Goal: Information Seeking & Learning: Learn about a topic

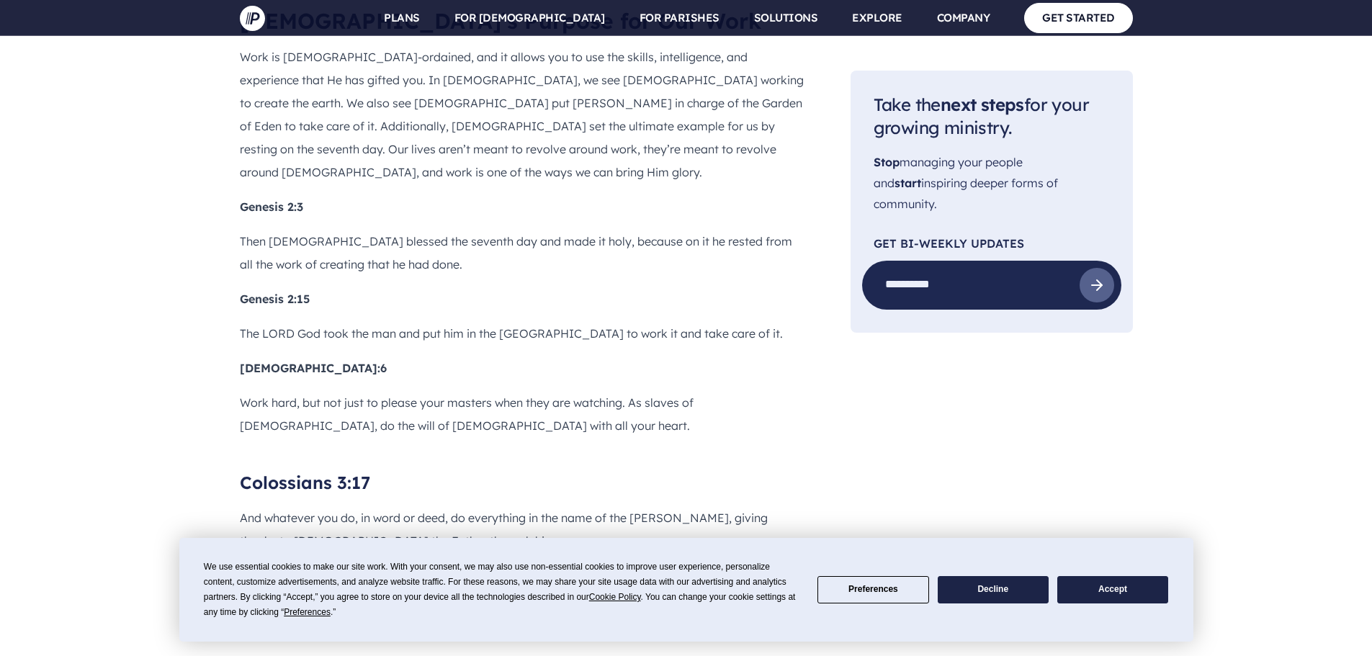
scroll to position [1513, 0]
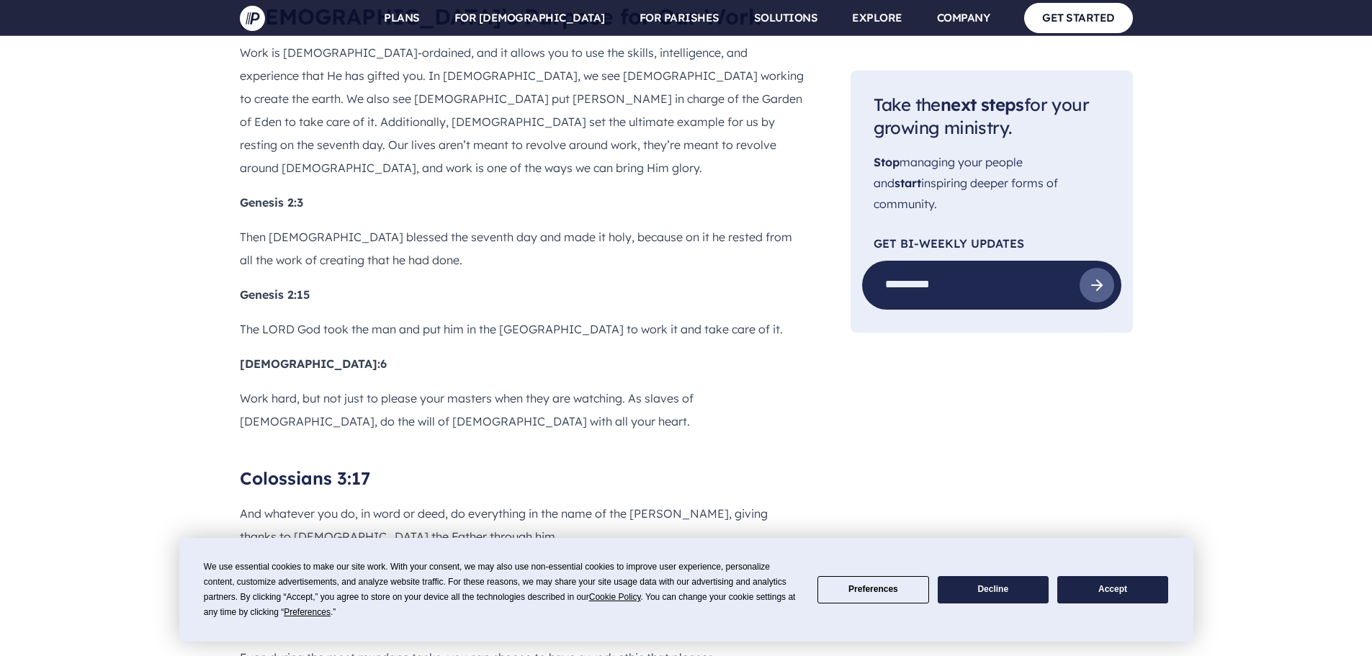
click at [991, 592] on button "Decline" at bounding box center [993, 590] width 111 height 28
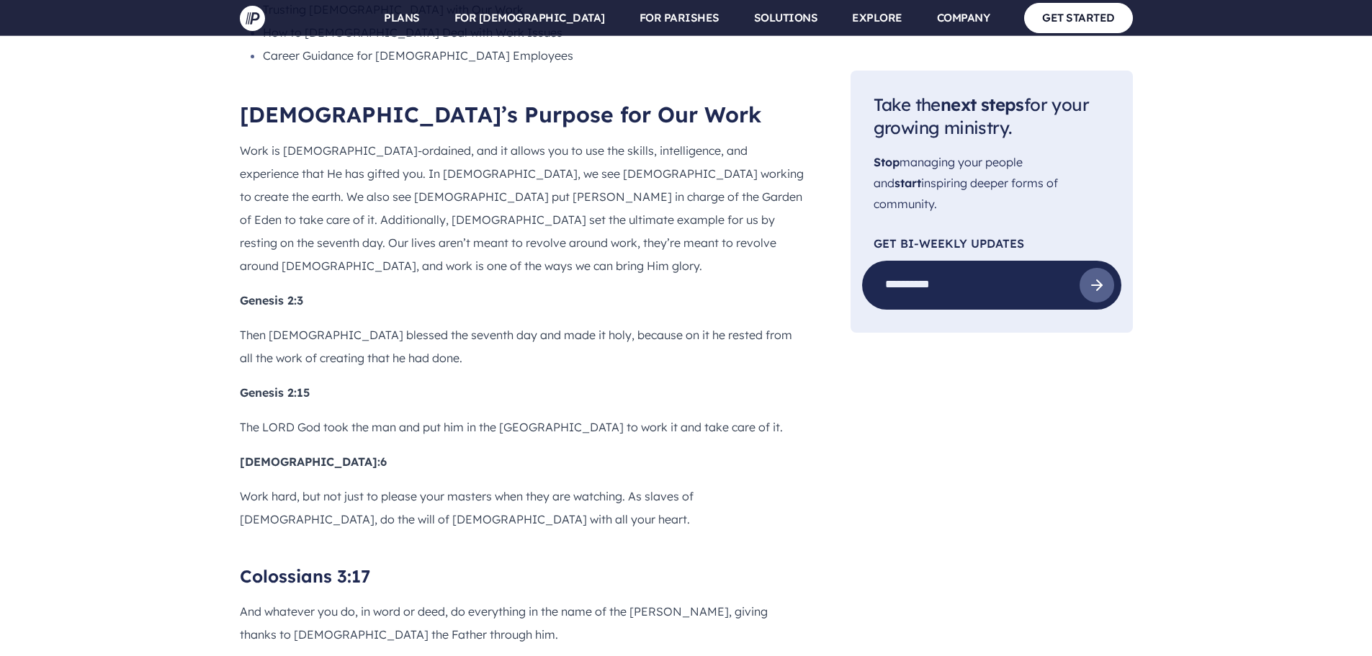
scroll to position [1441, 0]
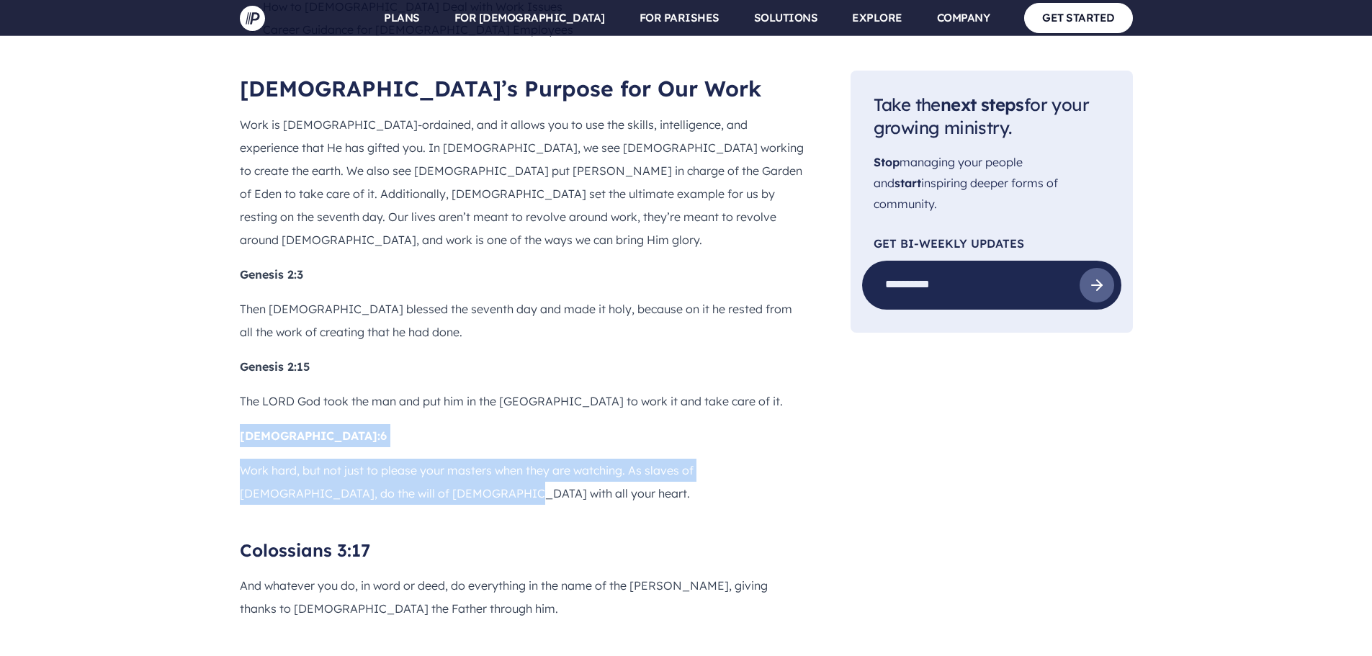
drag, startPoint x: 425, startPoint y: 390, endPoint x: 197, endPoint y: 323, distance: 238.0
copy div "[DEMOGRAPHIC_DATA]:6 Work hard, but not just to please your masters when they a…"
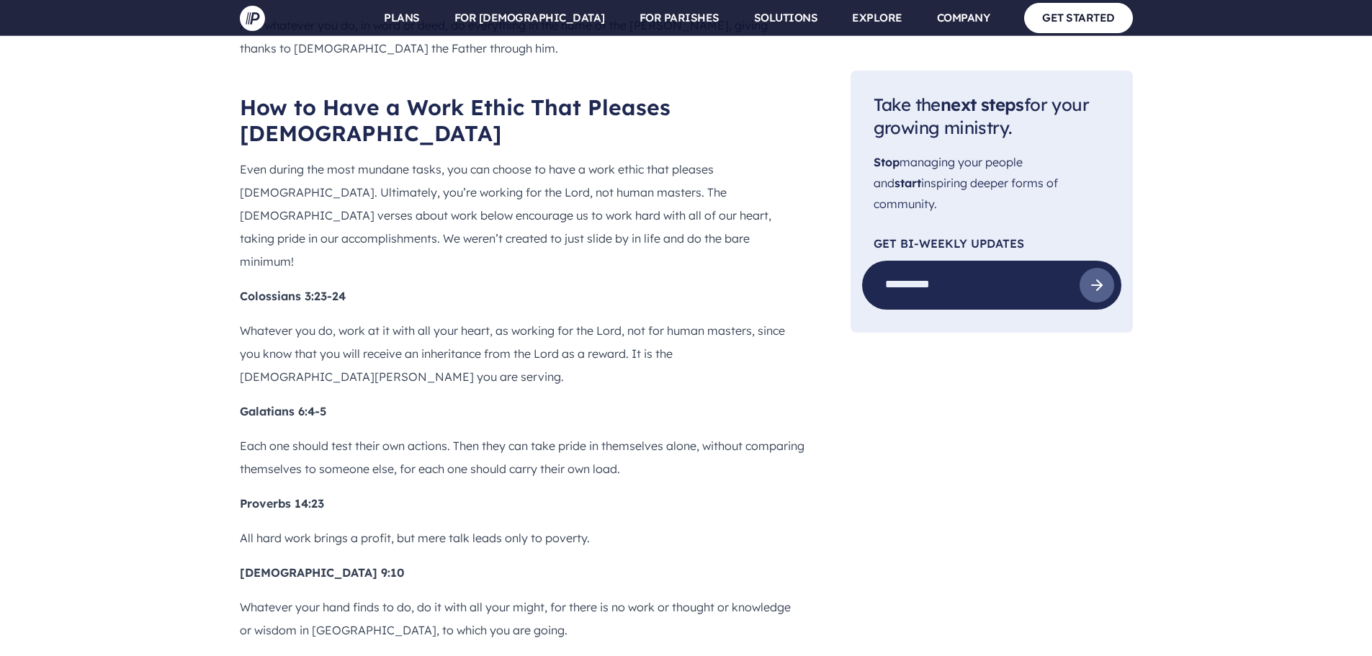
scroll to position [2017, 0]
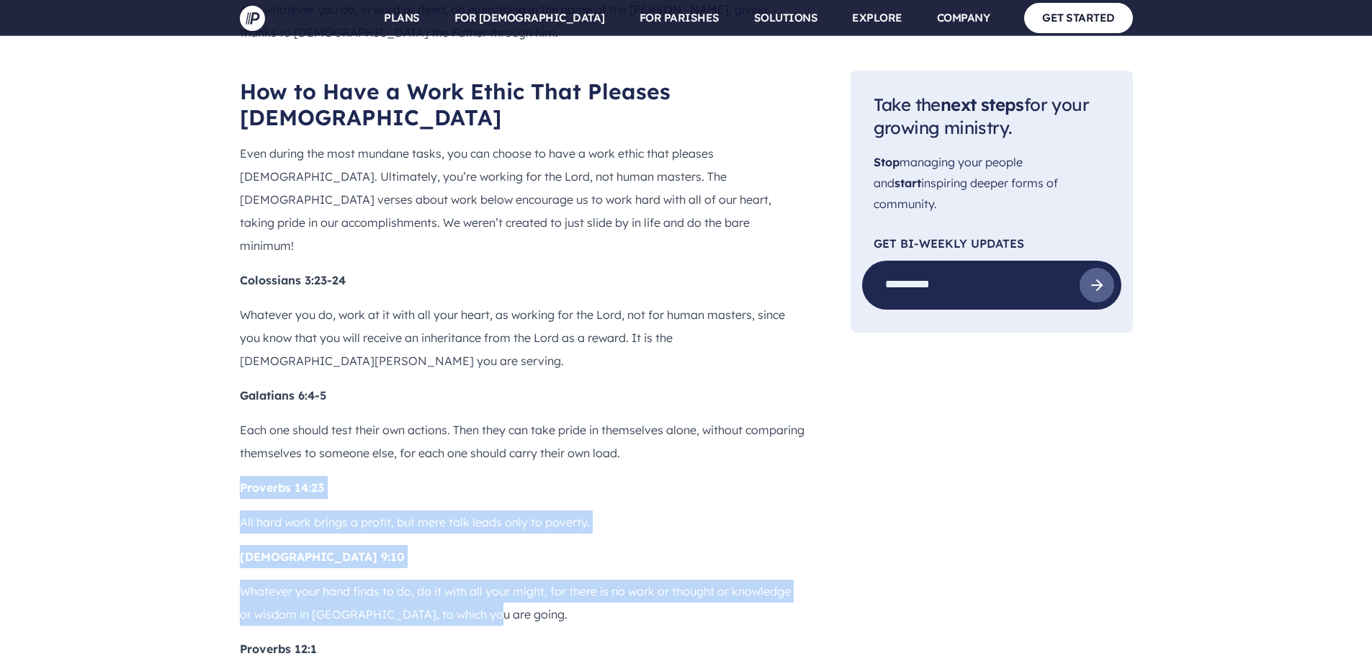
drag, startPoint x: 520, startPoint y: 474, endPoint x: 187, endPoint y: 346, distance: 357.3
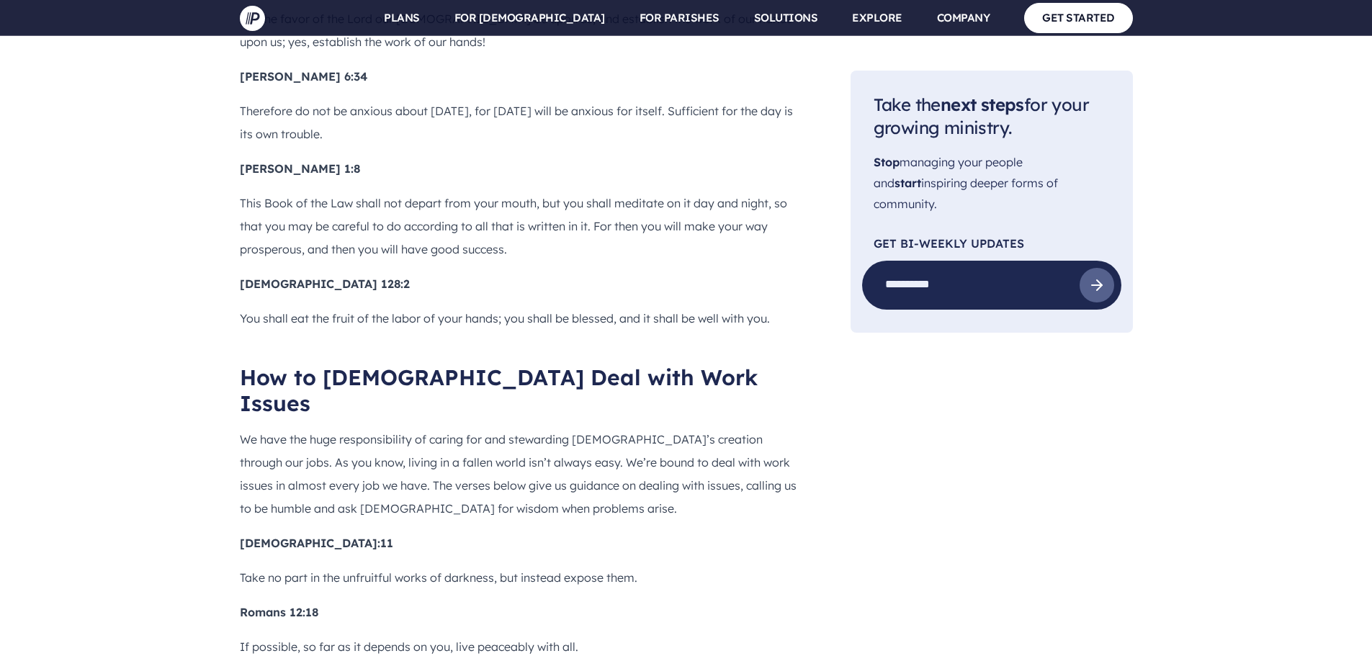
scroll to position [3962, 0]
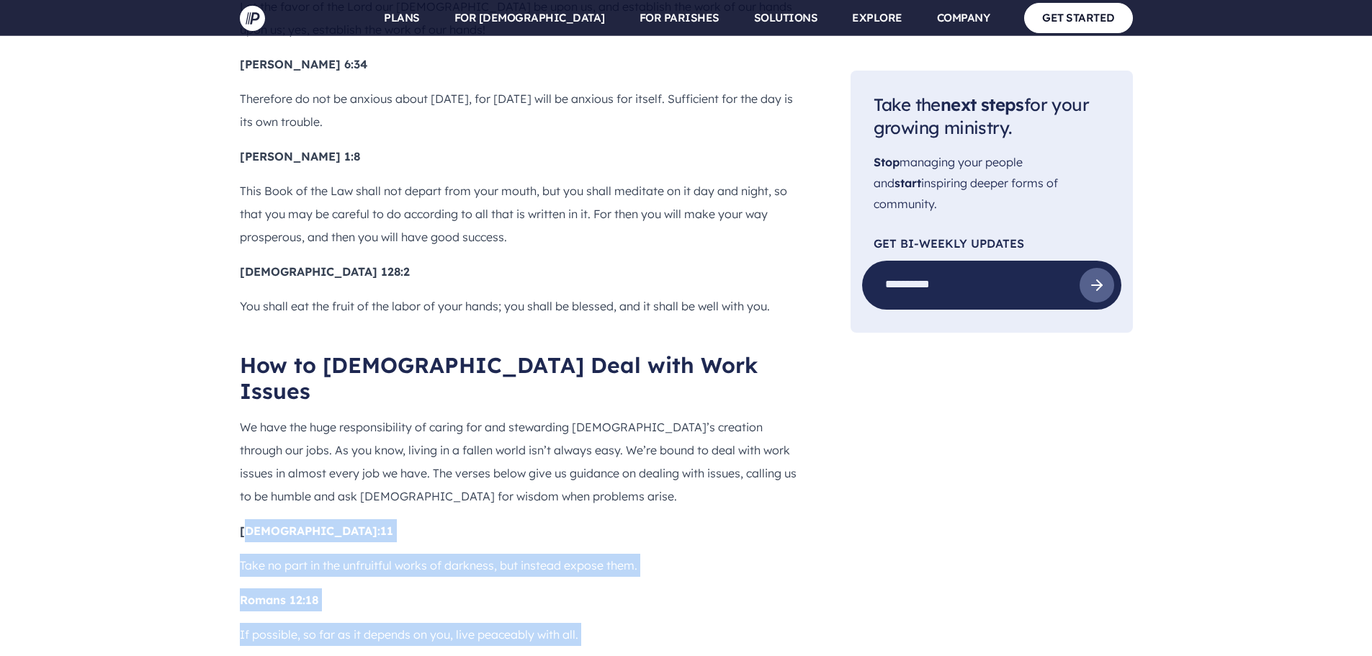
drag, startPoint x: 245, startPoint y: 309, endPoint x: 746, endPoint y: 509, distance: 539.7
copy div "phesians 5:11 Take no part in the unfruitful works of darkness, but instead exp…"
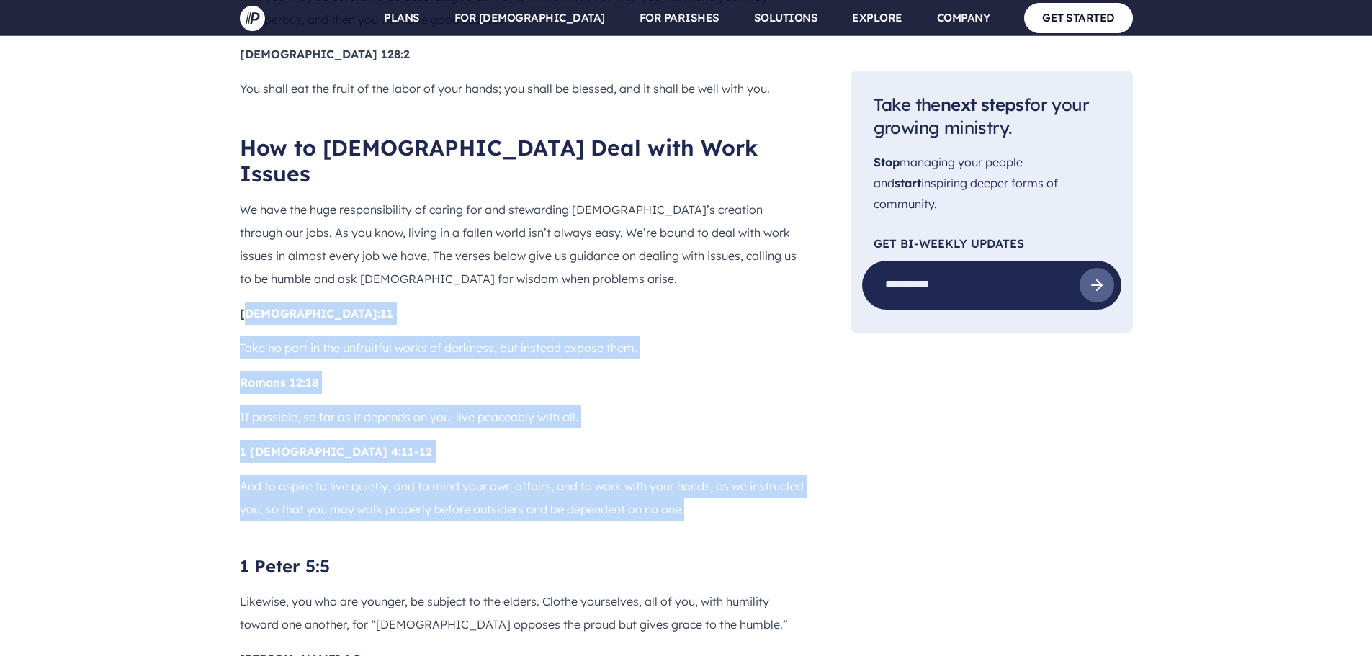
scroll to position [4178, 0]
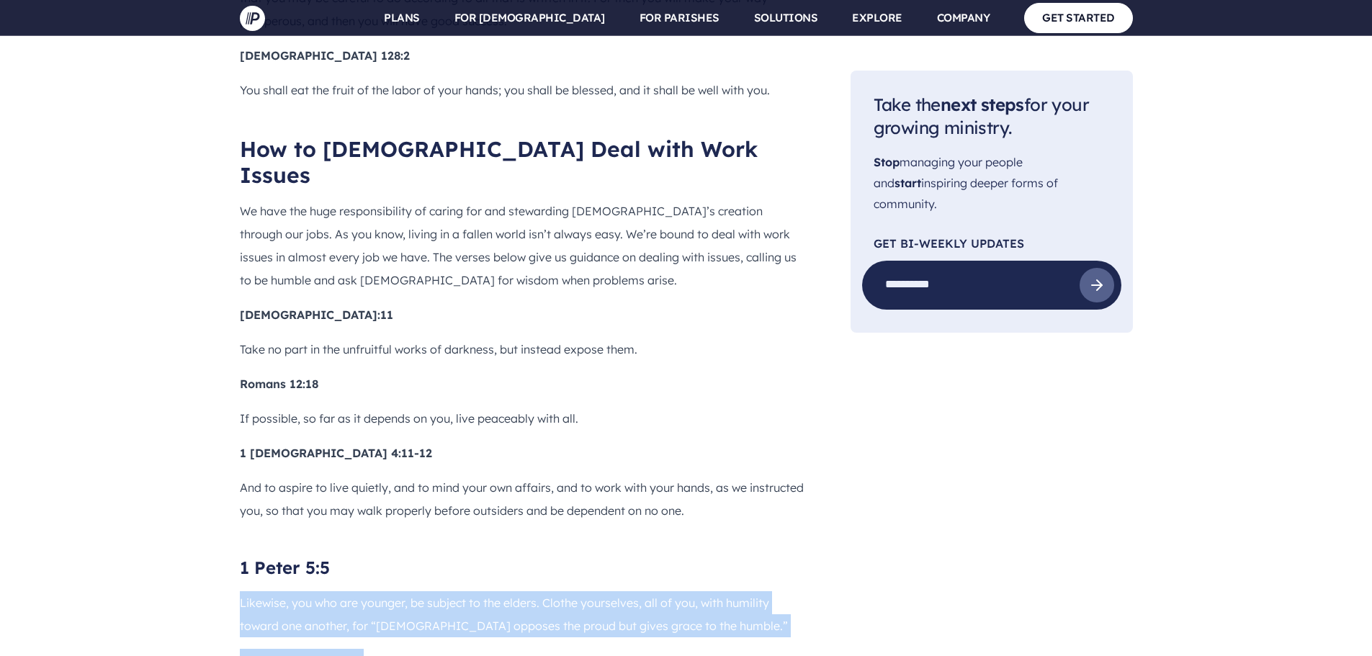
drag, startPoint x: 439, startPoint y: 493, endPoint x: 205, endPoint y: 373, distance: 262.3
